Goal: Transaction & Acquisition: Purchase product/service

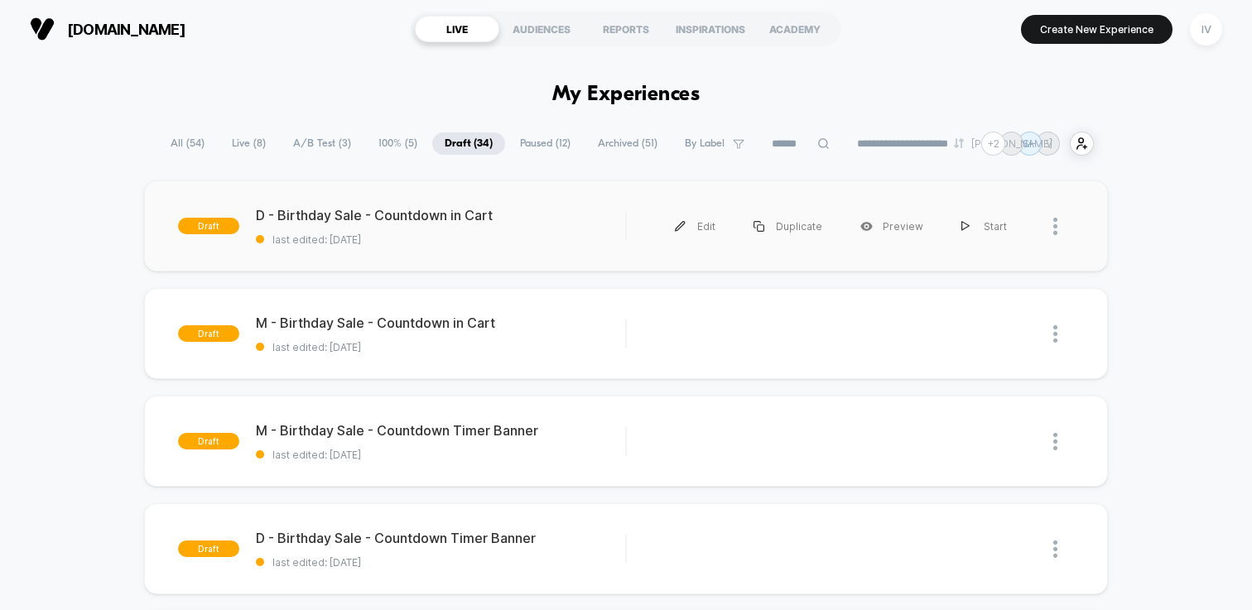
click at [469, 249] on div "draft D - Birthday Sale - Countdown in Cart last edited: [DATE] Edit Duplicate …" at bounding box center [626, 225] width 964 height 91
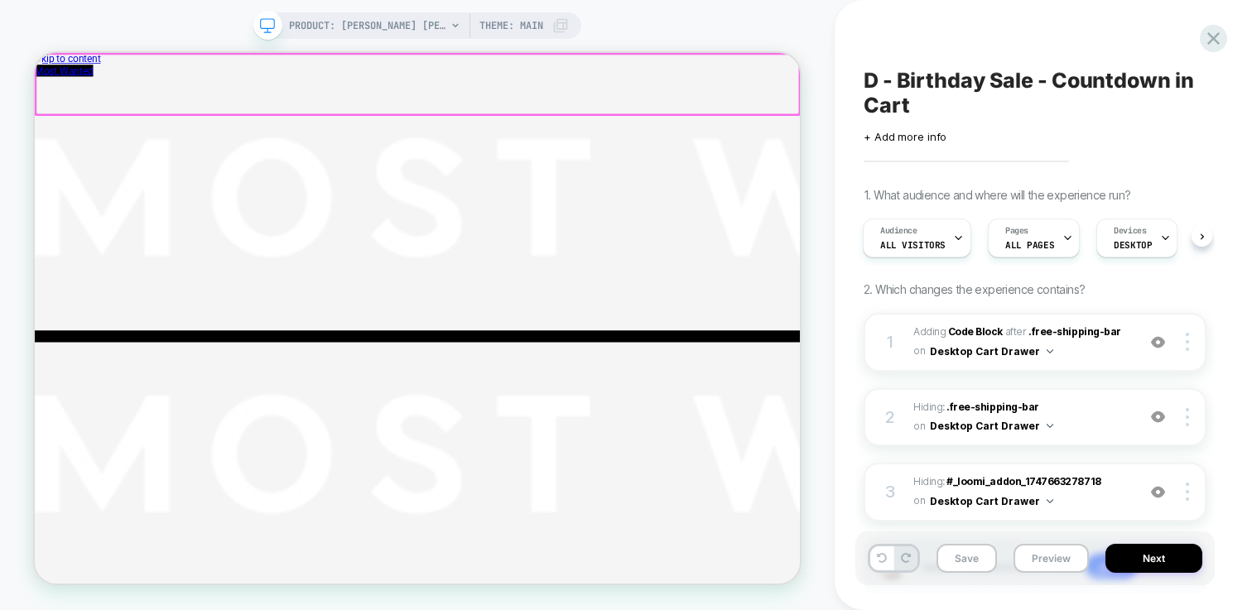
click at [1009, 94] on div at bounding box center [545, 95] width 1018 height 80
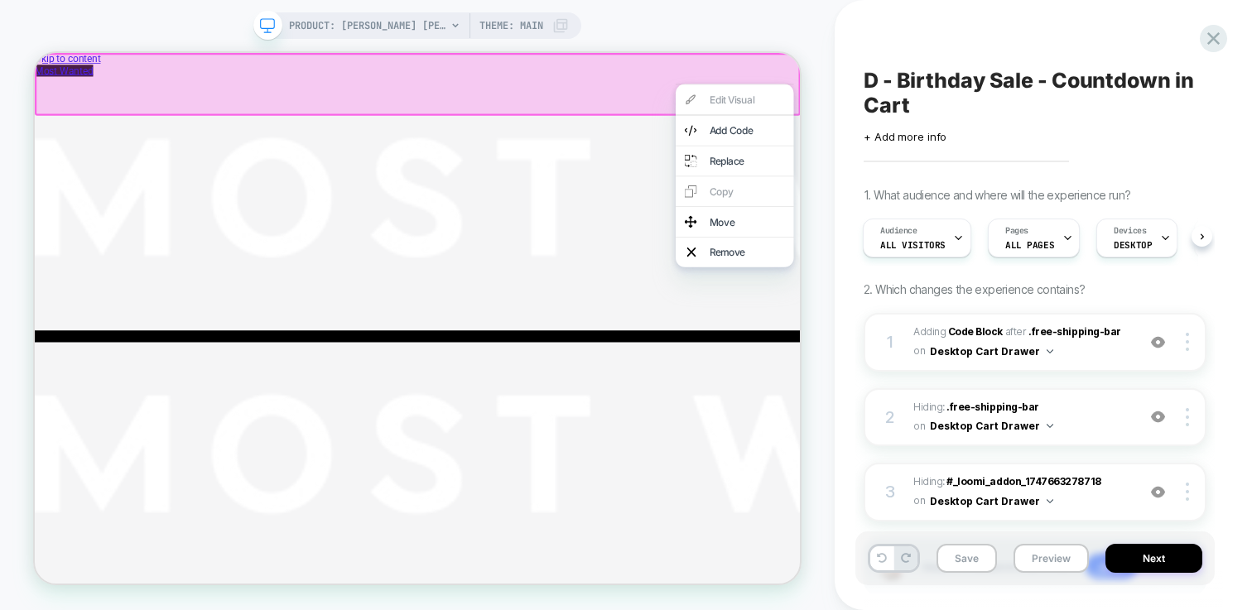
click at [818, 79] on div "PRODUCT: [PERSON_NAME] [PERSON_NAME] [black] PRODUCT: [PERSON_NAME] [PERSON_NAM…" at bounding box center [417, 305] width 835 height 577
click at [829, 120] on div "PRODUCT: [PERSON_NAME] [PERSON_NAME] [black] PRODUCT: [PERSON_NAME] [PERSON_NAM…" at bounding box center [417, 305] width 835 height 577
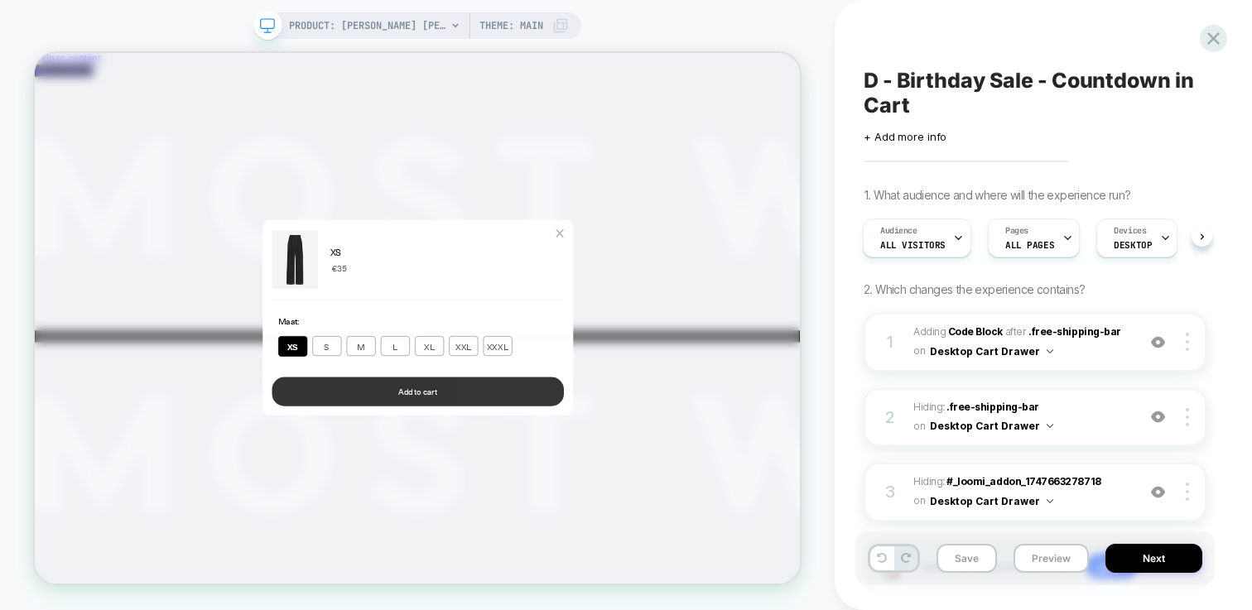
click at [600, 494] on button "Add to cart" at bounding box center [545, 504] width 389 height 39
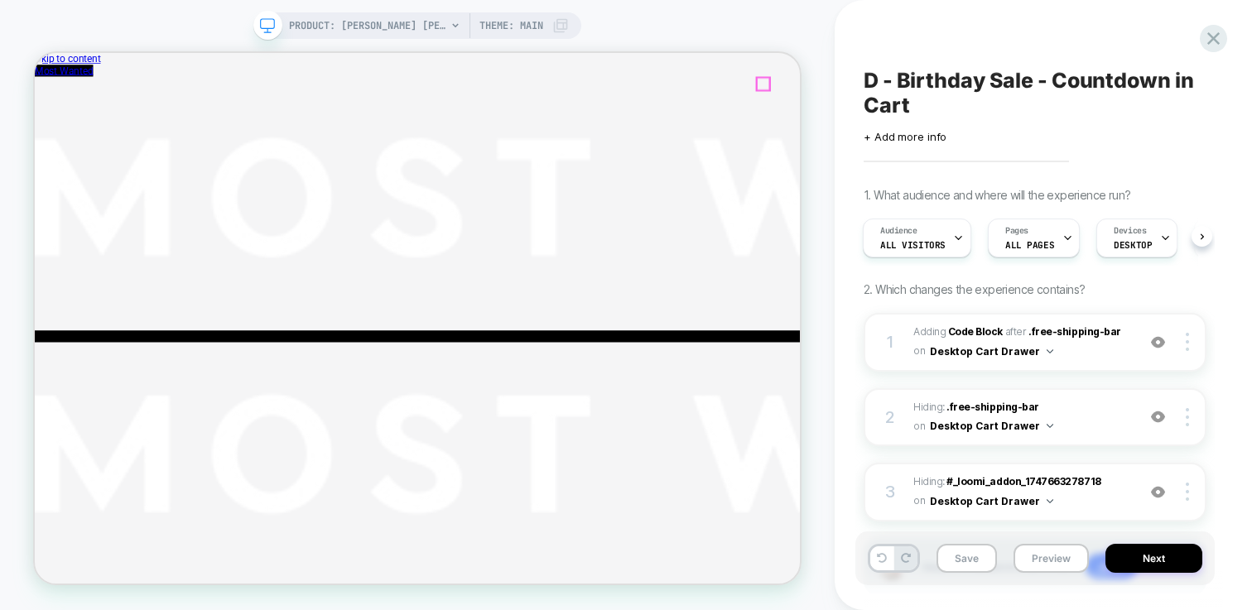
drag, startPoint x: 1010, startPoint y: 97, endPoint x: 875, endPoint y: 182, distance: 159.6
click at [817, 164] on div "PRODUCT: [PERSON_NAME] [PERSON_NAME] [black] PRODUCT: [PERSON_NAME] [PERSON_NAM…" at bounding box center [417, 305] width 835 height 577
